Goal: Transaction & Acquisition: Purchase product/service

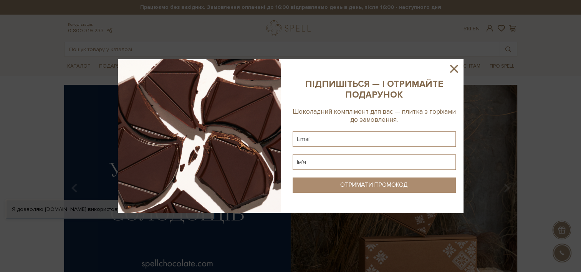
click at [448, 67] on icon at bounding box center [453, 68] width 13 height 13
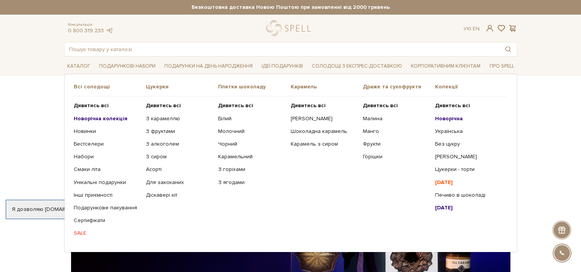
click at [95, 99] on ul "Дивитись всі Новорічна колекція Новинки Бестселери Набори SALE" at bounding box center [110, 169] width 72 height 146
click at [87, 88] on span "Всі солодощі" at bounding box center [110, 86] width 72 height 7
click at [88, 106] on b "Дивитись всі" at bounding box center [91, 105] width 35 height 7
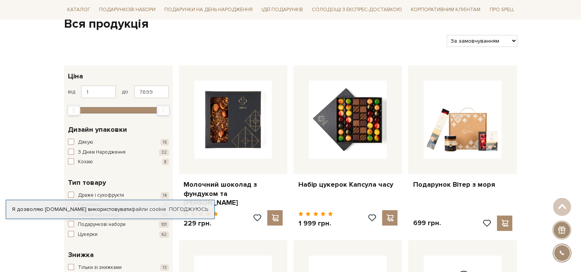
scroll to position [92, 0]
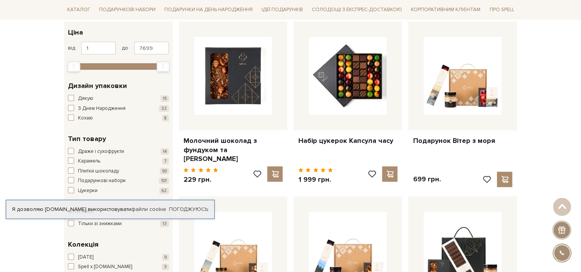
scroll to position [140, 0]
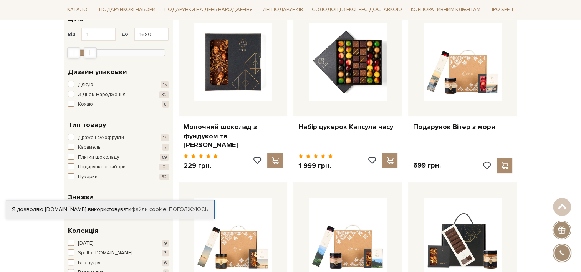
drag, startPoint x: 162, startPoint y: 52, endPoint x: 89, endPoint y: 63, distance: 73.8
click at [89, 63] on div "1 - 1,7 тис. грн. Ціна від 1 до 1680 1 2 тис. 4 тис. 6 тис. 8 тис. Виберіть філ…" at bounding box center [118, 245] width 109 height 474
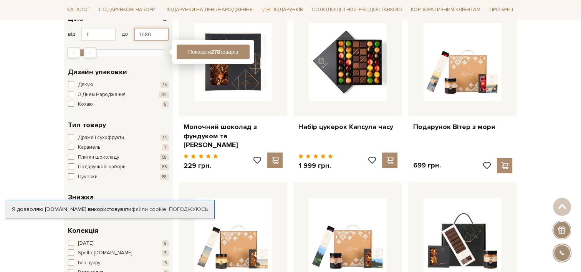
click at [151, 35] on input "1680" at bounding box center [151, 34] width 35 height 13
type input "150"
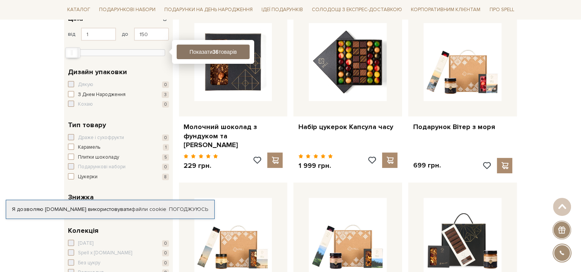
click at [177, 57] on button "Показати 36 товарів" at bounding box center [213, 52] width 73 height 15
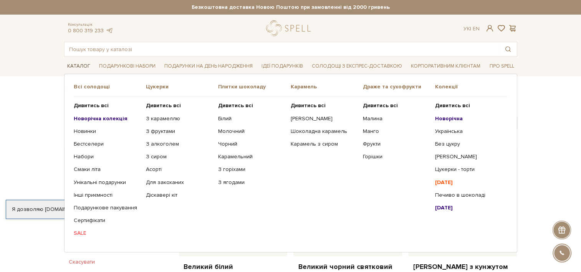
click at [73, 64] on link "Каталог" at bounding box center [78, 66] width 29 height 12
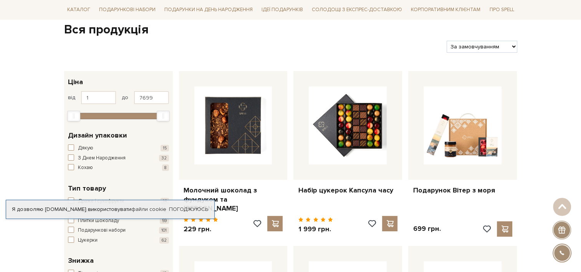
scroll to position [76, 0]
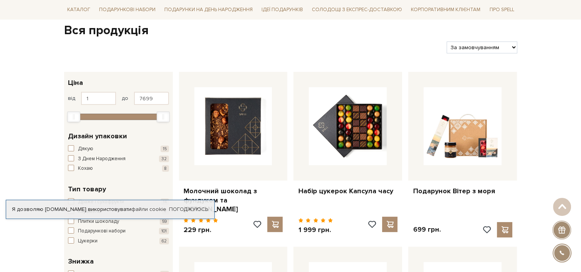
click at [467, 42] on select "За замовчуванням За Ціною (зростання) За Ціною (зменшення) Новинки За популярні…" at bounding box center [481, 47] width 70 height 12
select select "https://spellchocolate.com/our-productions/?sort=p.price&order=ASC"
click at [446, 41] on select "За замовчуванням За Ціною (зростання) За Ціною (зменшення) Новинки За популярні…" at bounding box center [481, 47] width 70 height 12
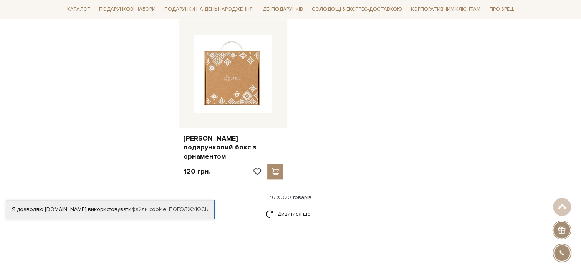
scroll to position [934, 0]
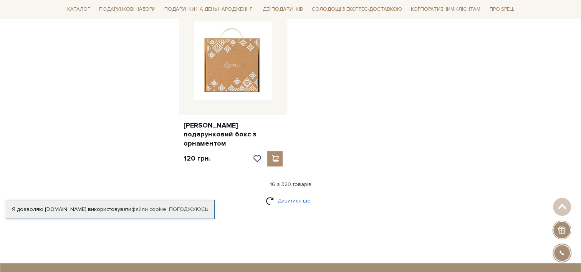
click at [287, 194] on link "Дивитися ще" at bounding box center [291, 200] width 50 height 13
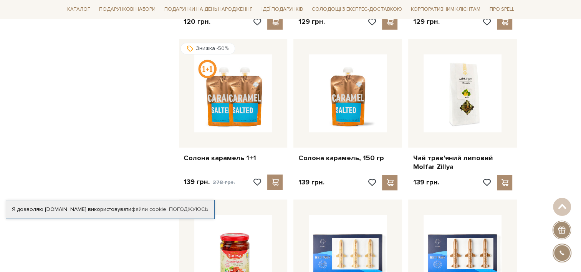
scroll to position [1105, 0]
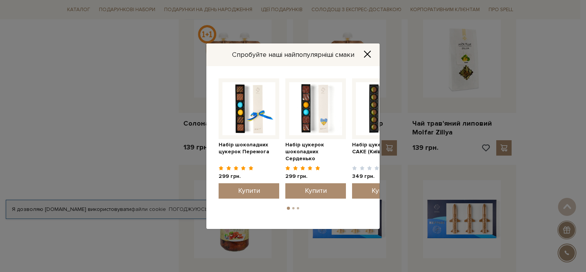
click at [369, 51] on icon "Close" at bounding box center [368, 54] width 8 height 8
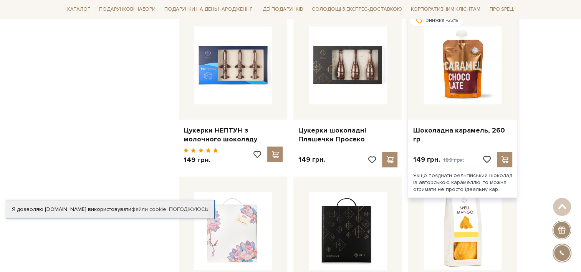
scroll to position [1383, 0]
